Goal: Task Accomplishment & Management: Manage account settings

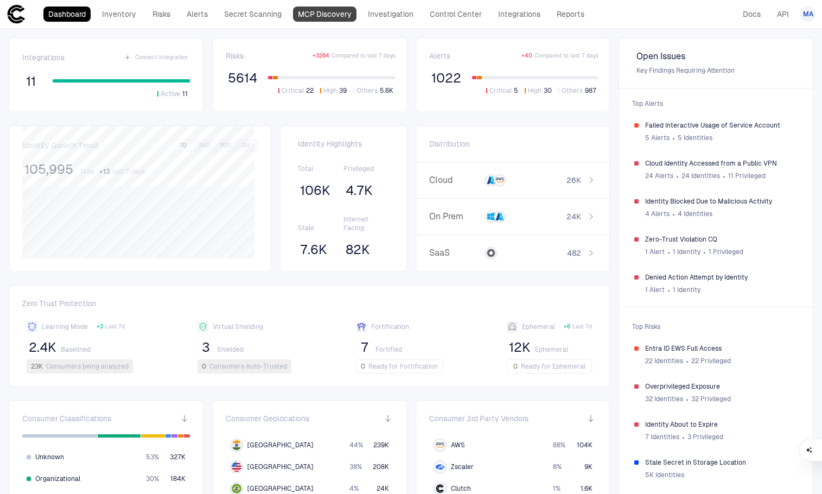
drag, startPoint x: 291, startPoint y: 106, endPoint x: 323, endPoint y: 20, distance: 92.0
click at [323, 20] on link "MCP Discovery" at bounding box center [324, 14] width 63 height 15
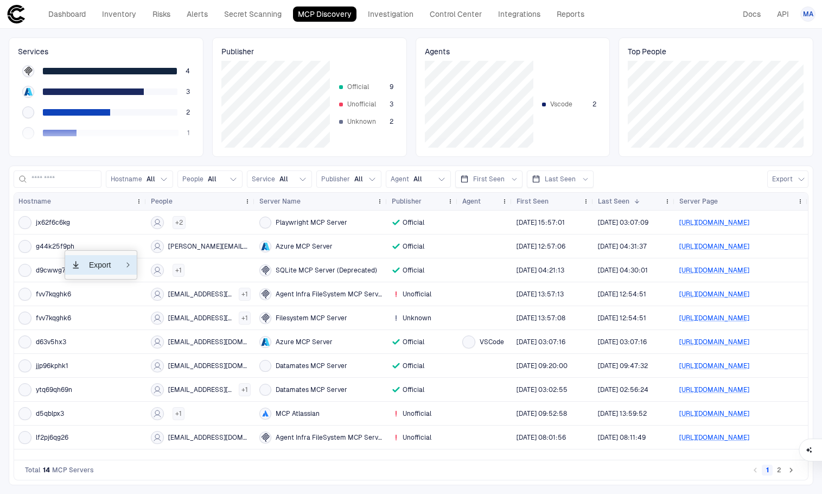
click at [319, 477] on div "Total 14 MCP Servers 1 2" at bounding box center [411, 470] width 795 height 20
click at [266, 11] on link "Secret Scanning" at bounding box center [252, 14] width 67 height 15
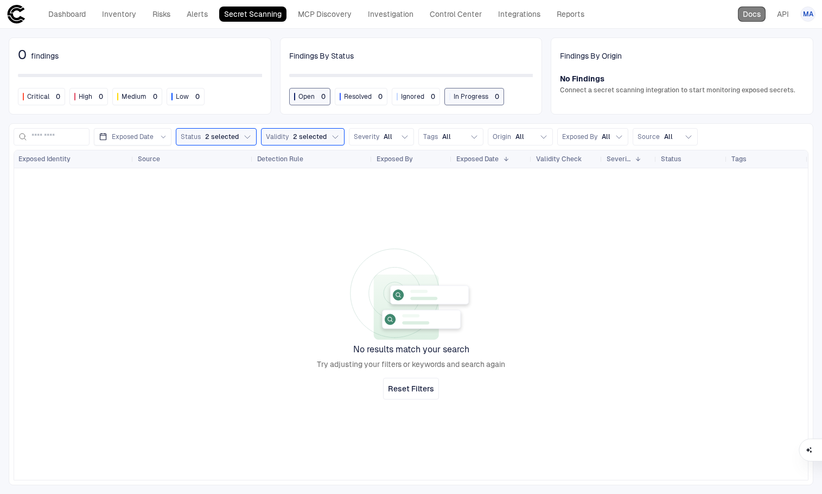
click at [754, 16] on link "Docs" at bounding box center [752, 14] width 28 height 15
click at [531, 17] on link "Integrations" at bounding box center [519, 14] width 52 height 15
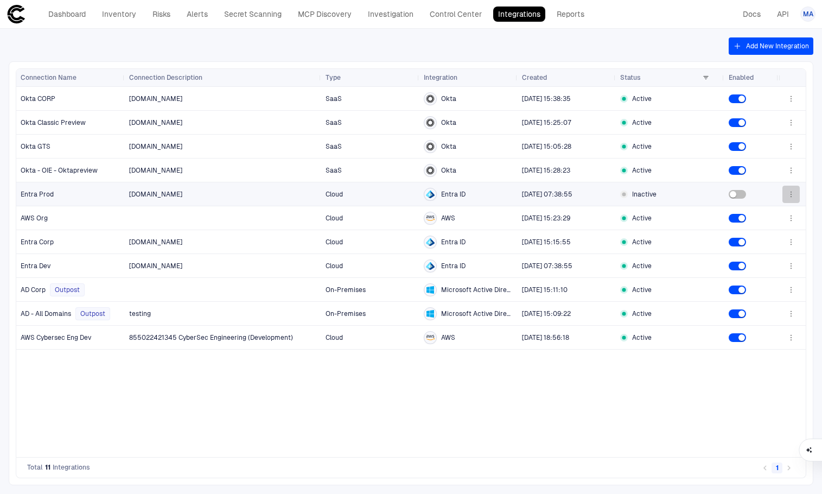
click at [794, 194] on icon "button" at bounding box center [791, 194] width 9 height 9
click at [762, 244] on li "Remove" at bounding box center [756, 237] width 73 height 17
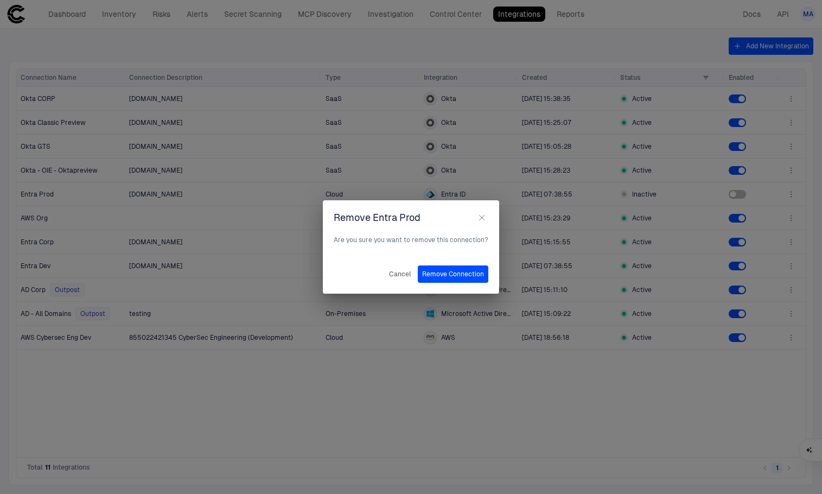
click at [436, 269] on button "Remove Connection" at bounding box center [453, 273] width 71 height 17
